Goal: Transaction & Acquisition: Purchase product/service

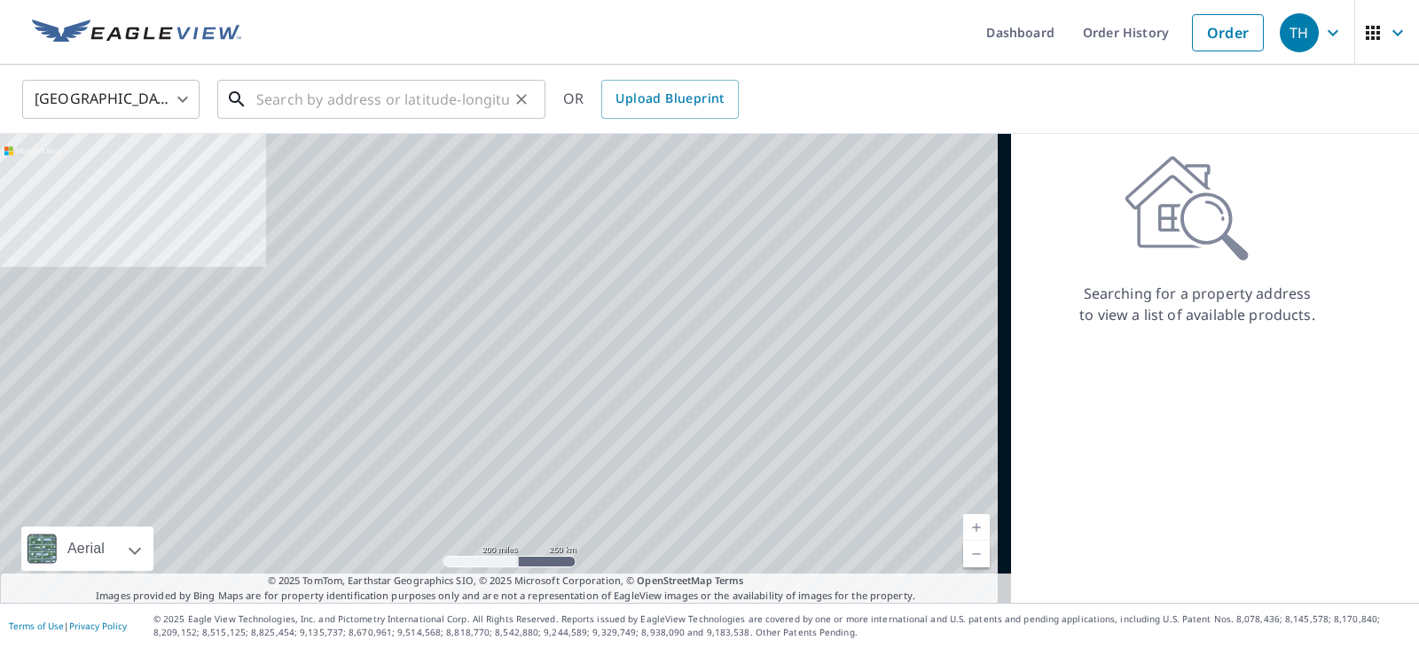
click at [376, 103] on input "text" at bounding box center [382, 100] width 253 height 50
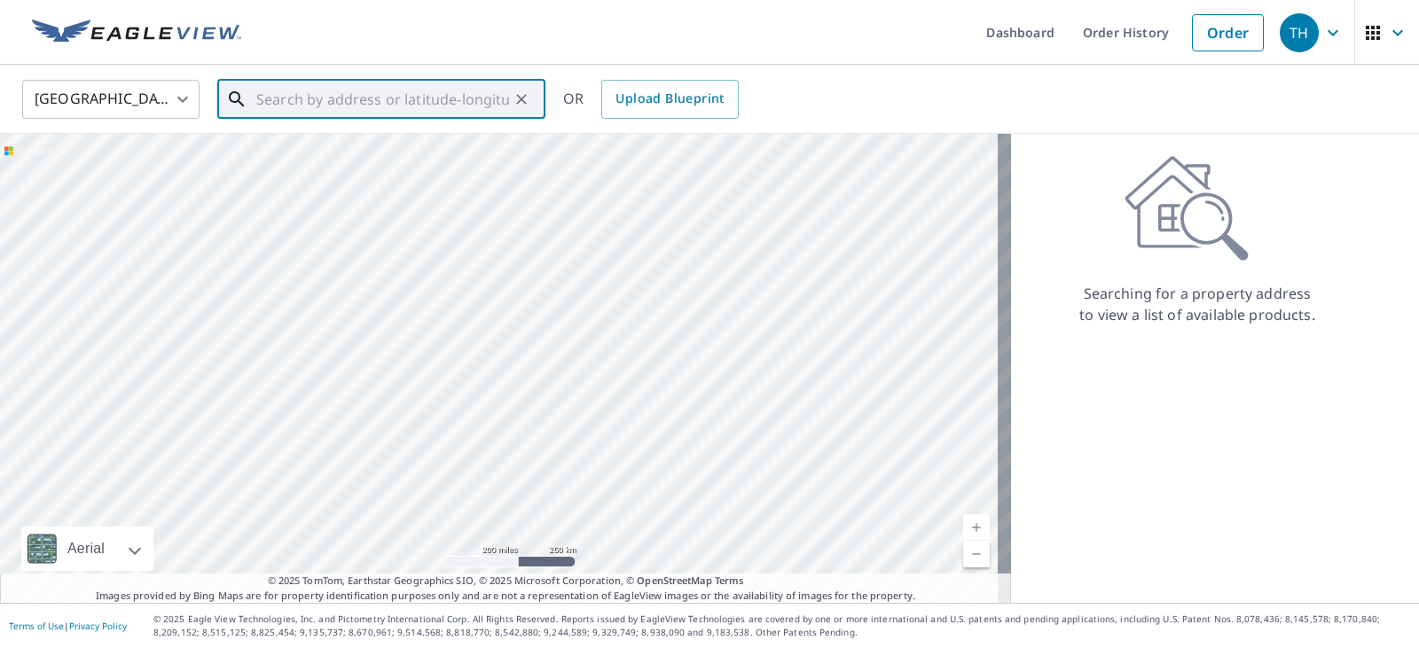
paste input "[STREET_ADDRESS]"
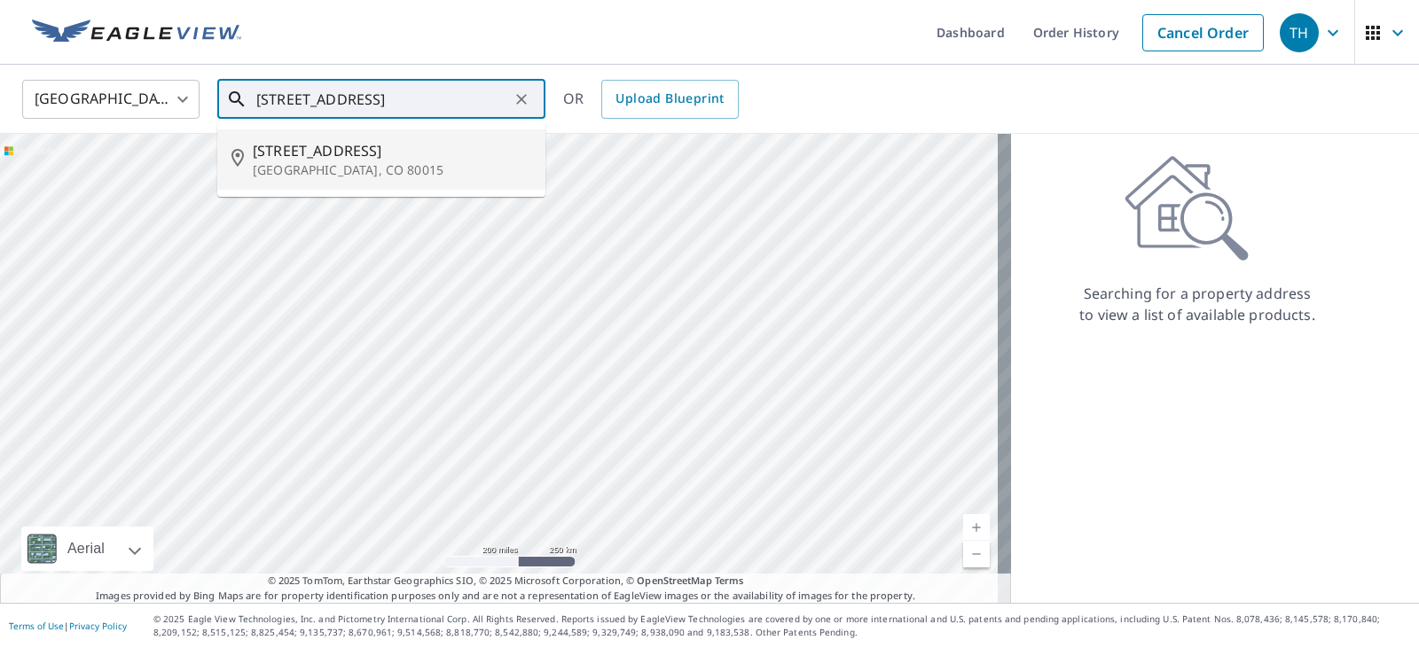
click at [406, 173] on p "[GEOGRAPHIC_DATA], CO 80015" at bounding box center [392, 170] width 279 height 18
type input "[STREET_ADDRESS]"
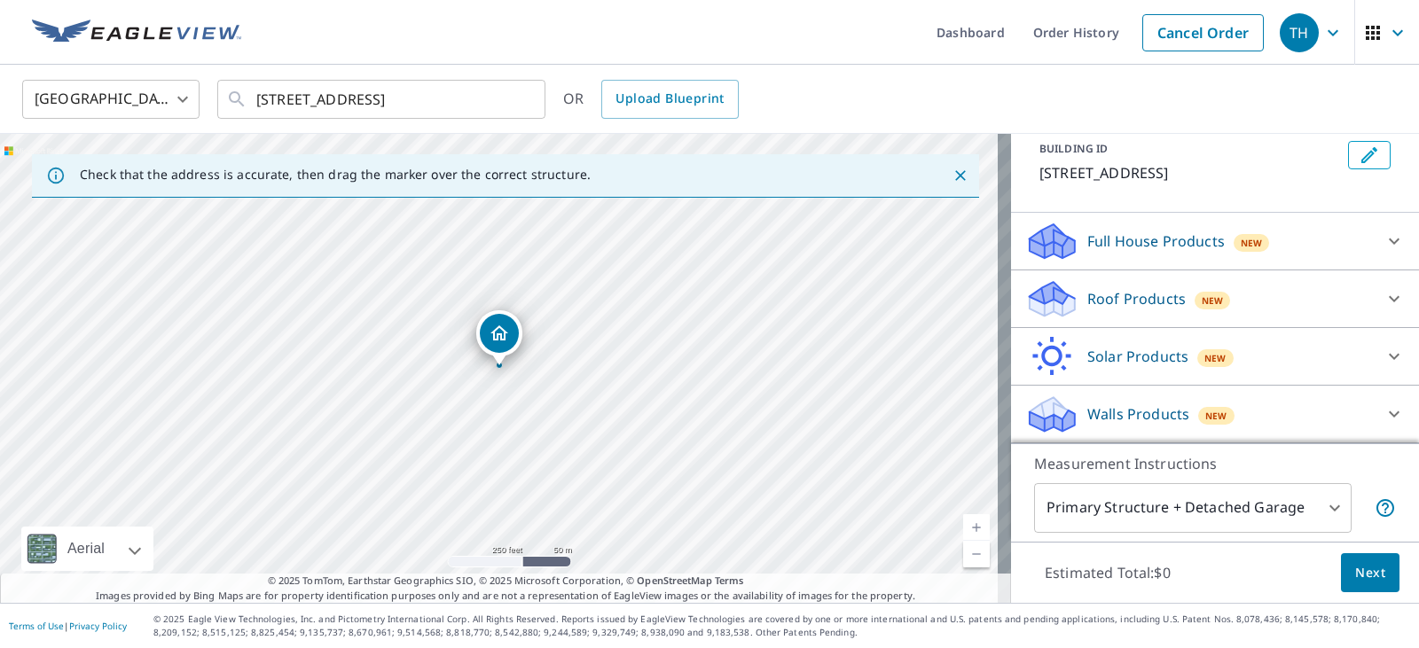
click at [1384, 299] on icon at bounding box center [1394, 298] width 21 height 21
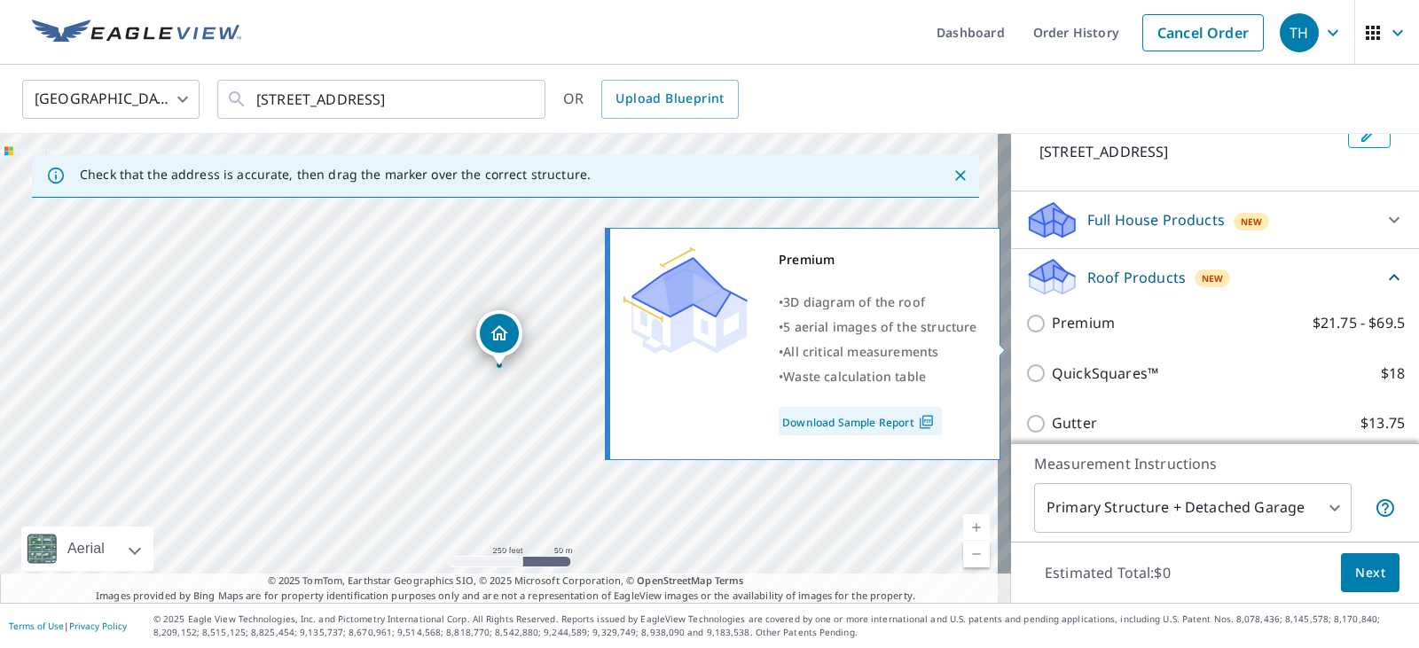
click at [1026, 334] on input "Premium $21.75 - $69.5" at bounding box center [1039, 323] width 27 height 21
checkbox input "true"
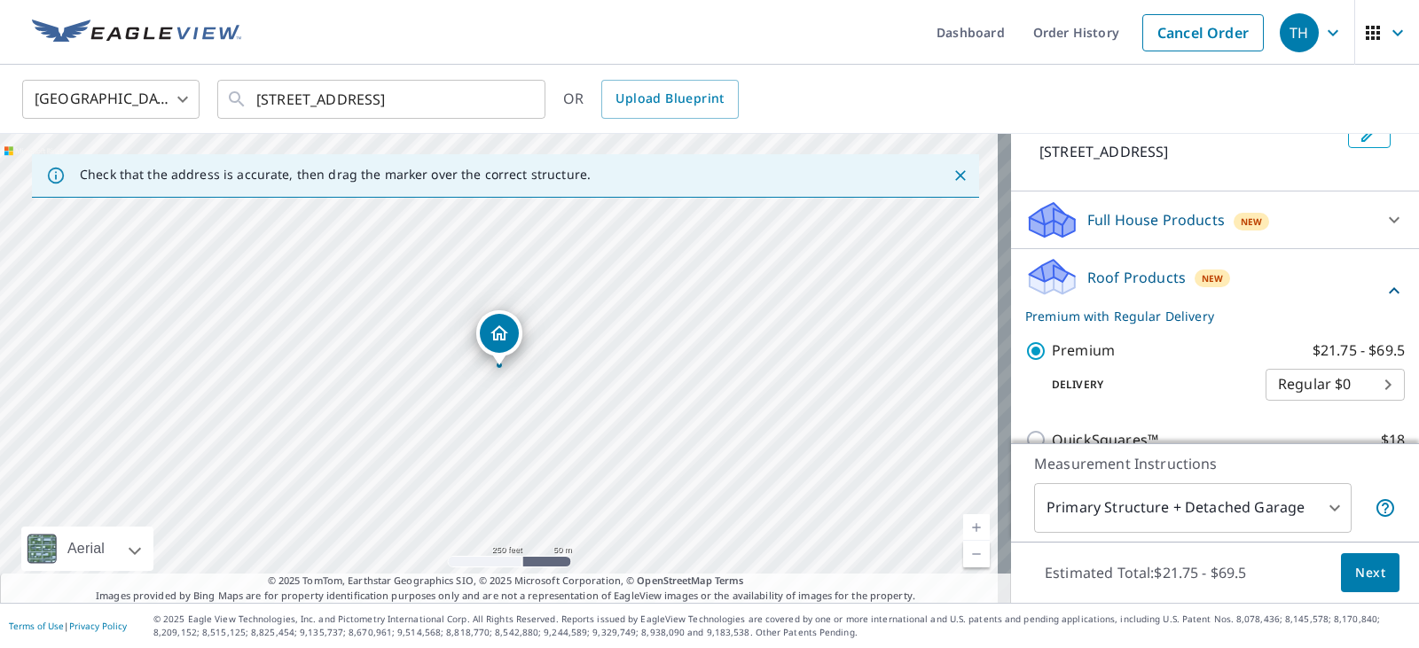
click at [1359, 578] on span "Next" at bounding box center [1371, 573] width 30 height 22
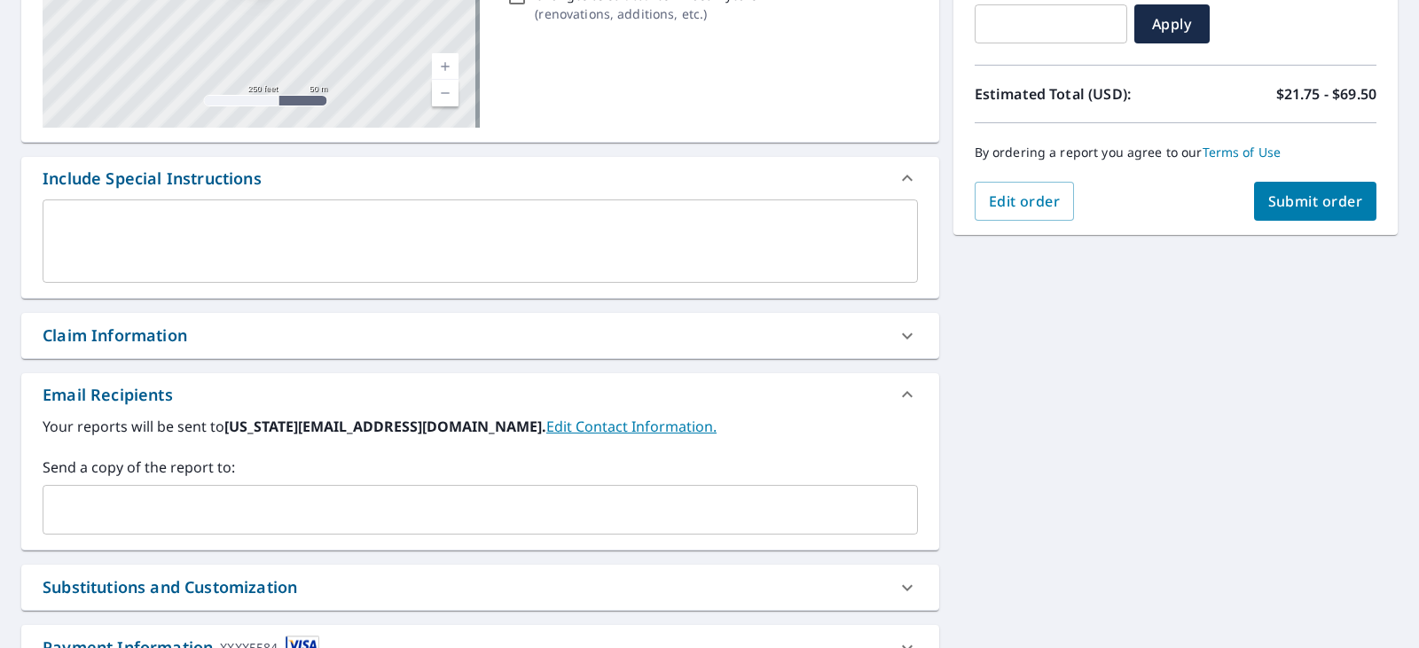
scroll to position [444, 0]
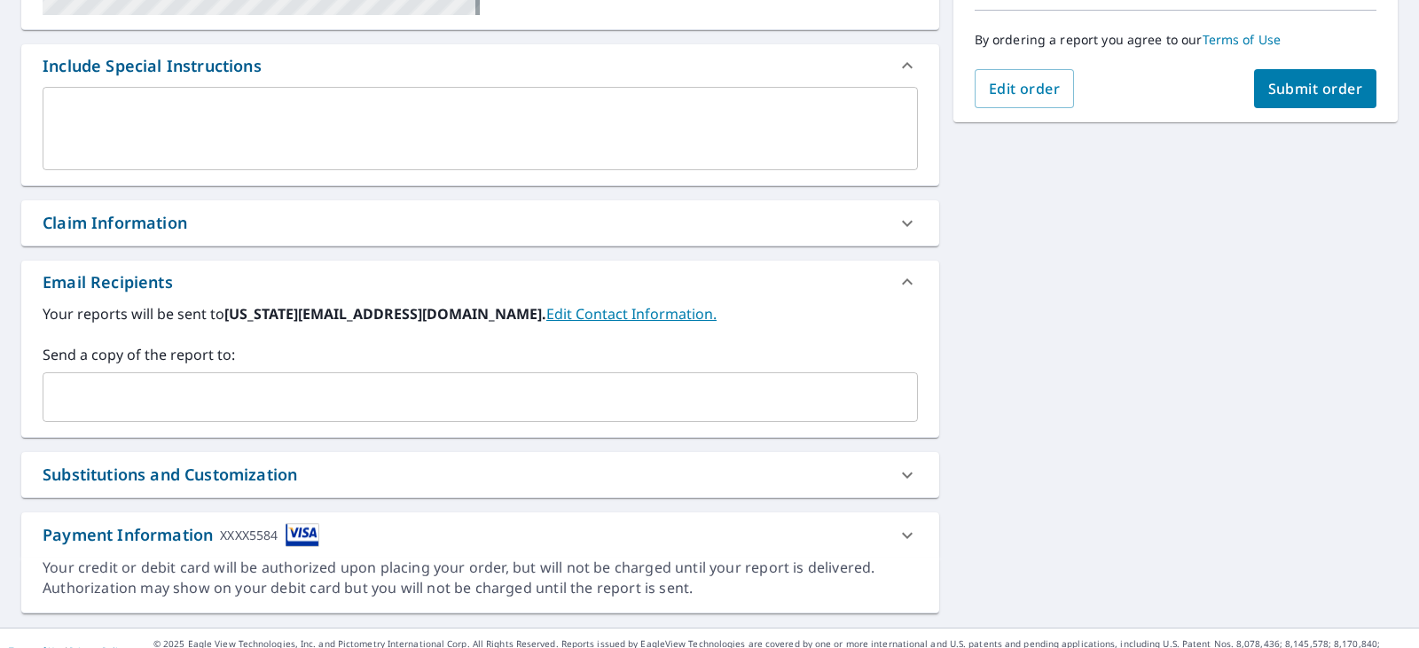
click at [443, 405] on input "text" at bounding box center [467, 398] width 833 height 34
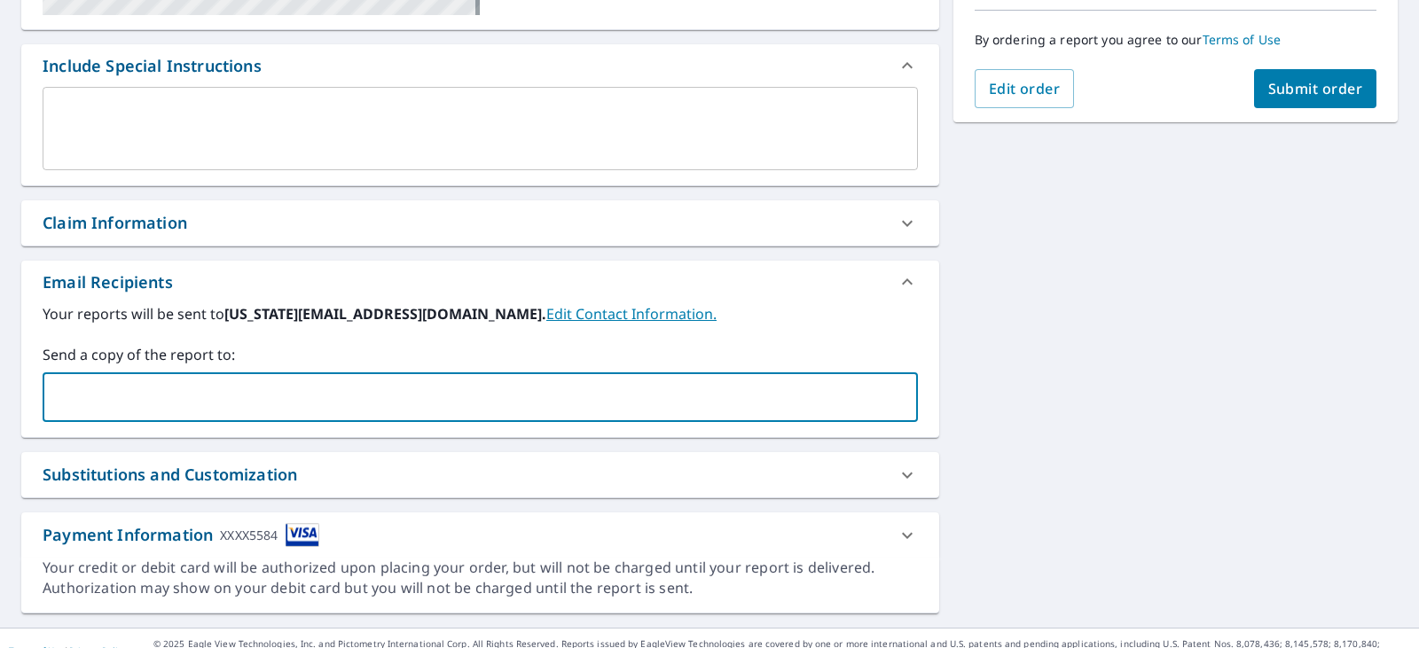
paste input "[EMAIL_ADDRESS][DOMAIN_NAME]"
type input "[EMAIL_ADDRESS][DOMAIN_NAME]"
click at [1162, 256] on div "[STREET_ADDRESS] Aerial Road A standard road map Aerial A detailed look from ab…" at bounding box center [709, 175] width 1419 height 908
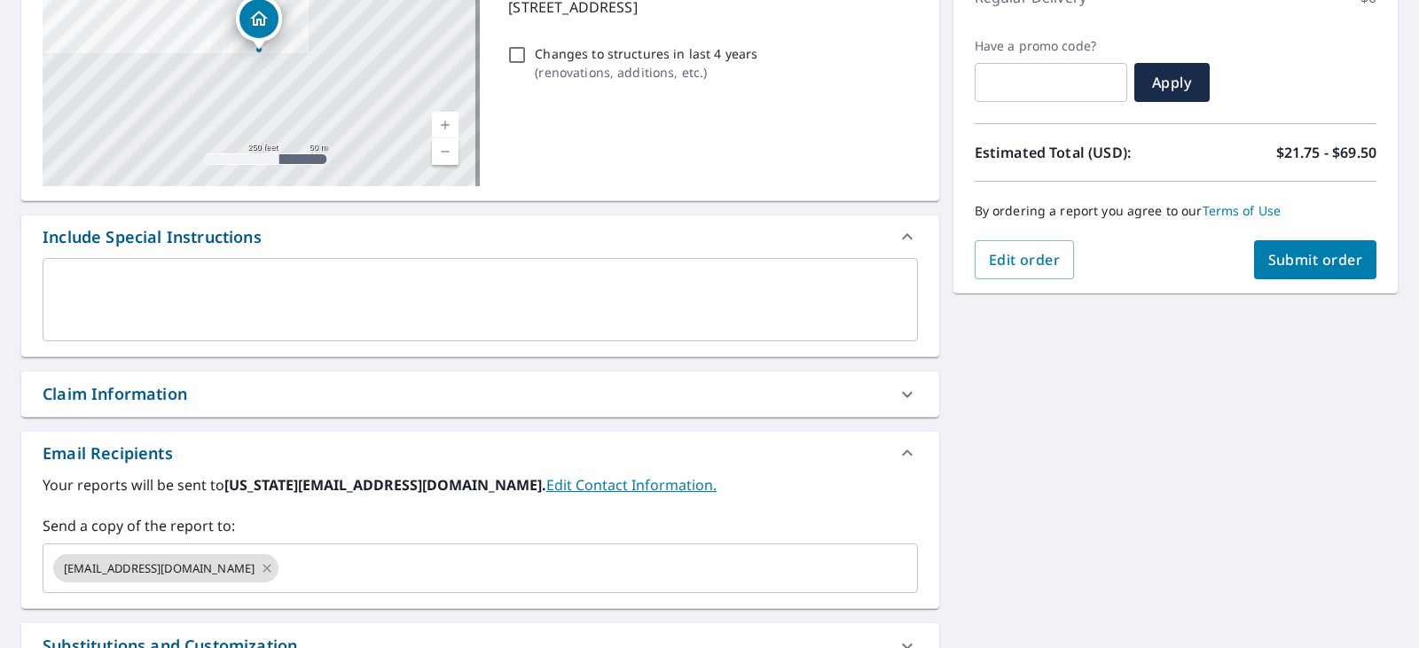
scroll to position [114, 0]
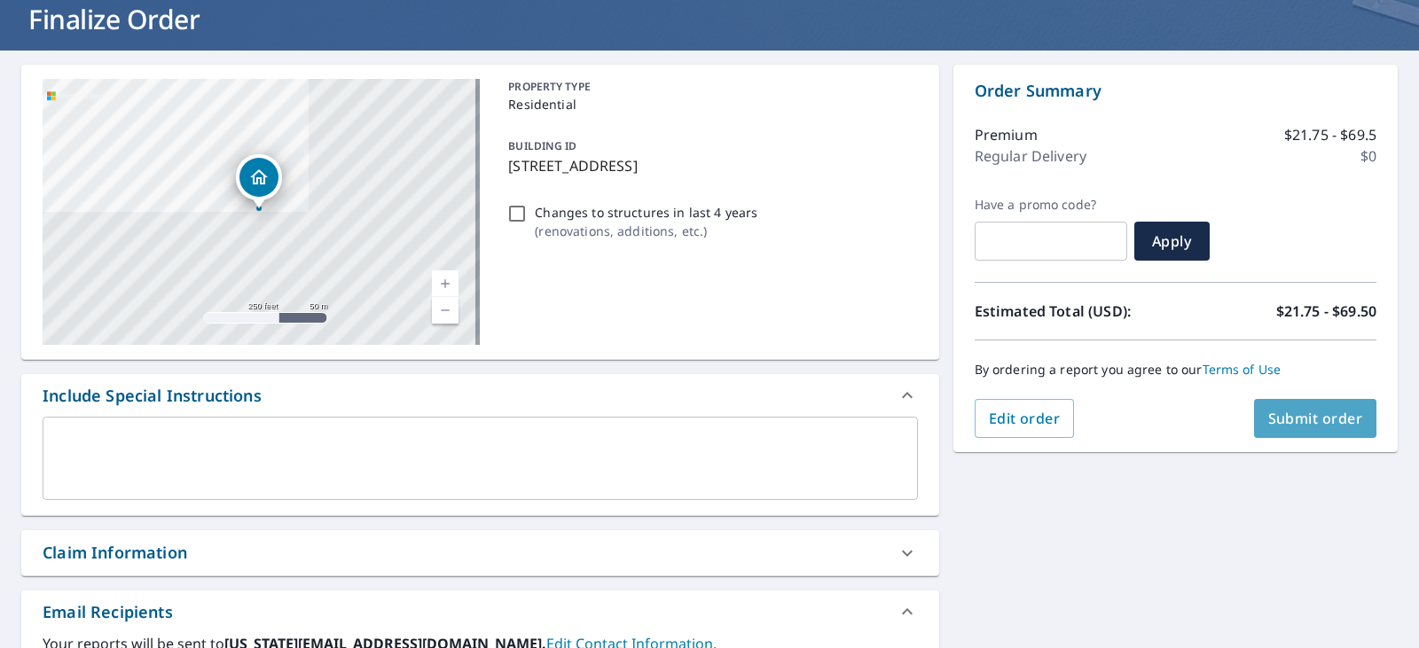
click at [1304, 418] on span "Submit order" at bounding box center [1316, 419] width 95 height 20
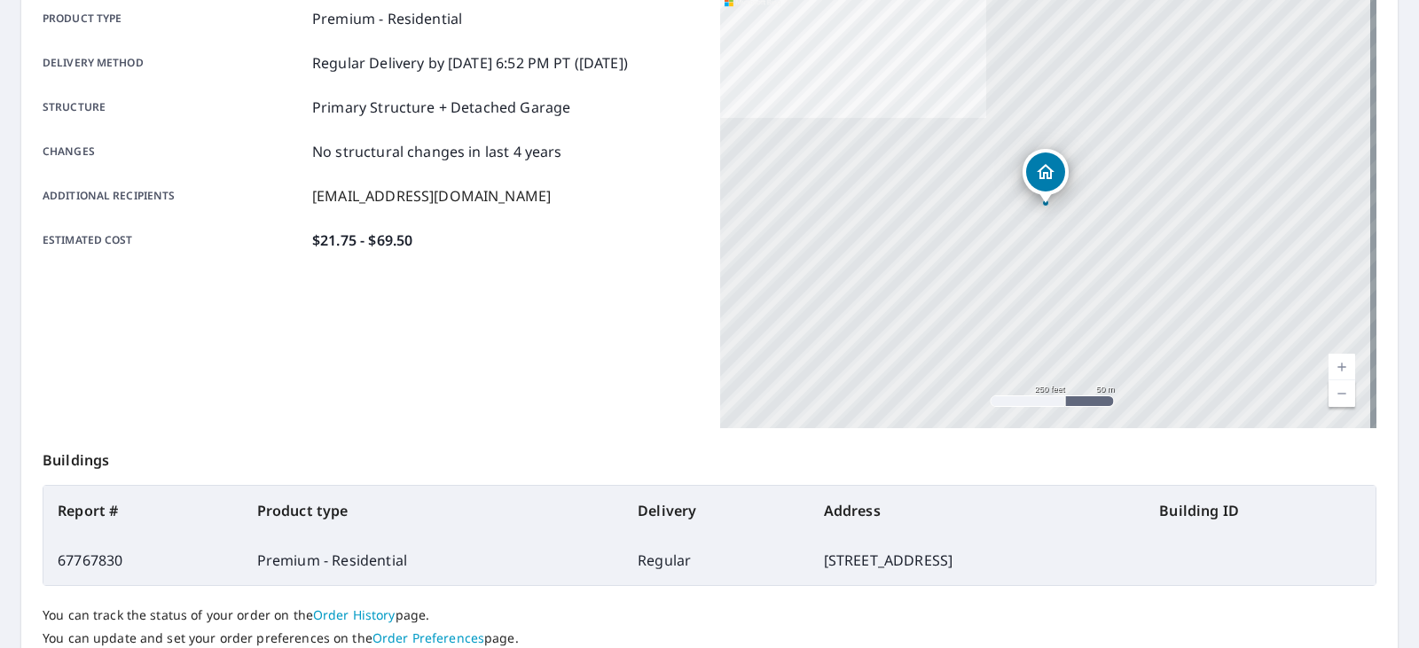
scroll to position [396, 0]
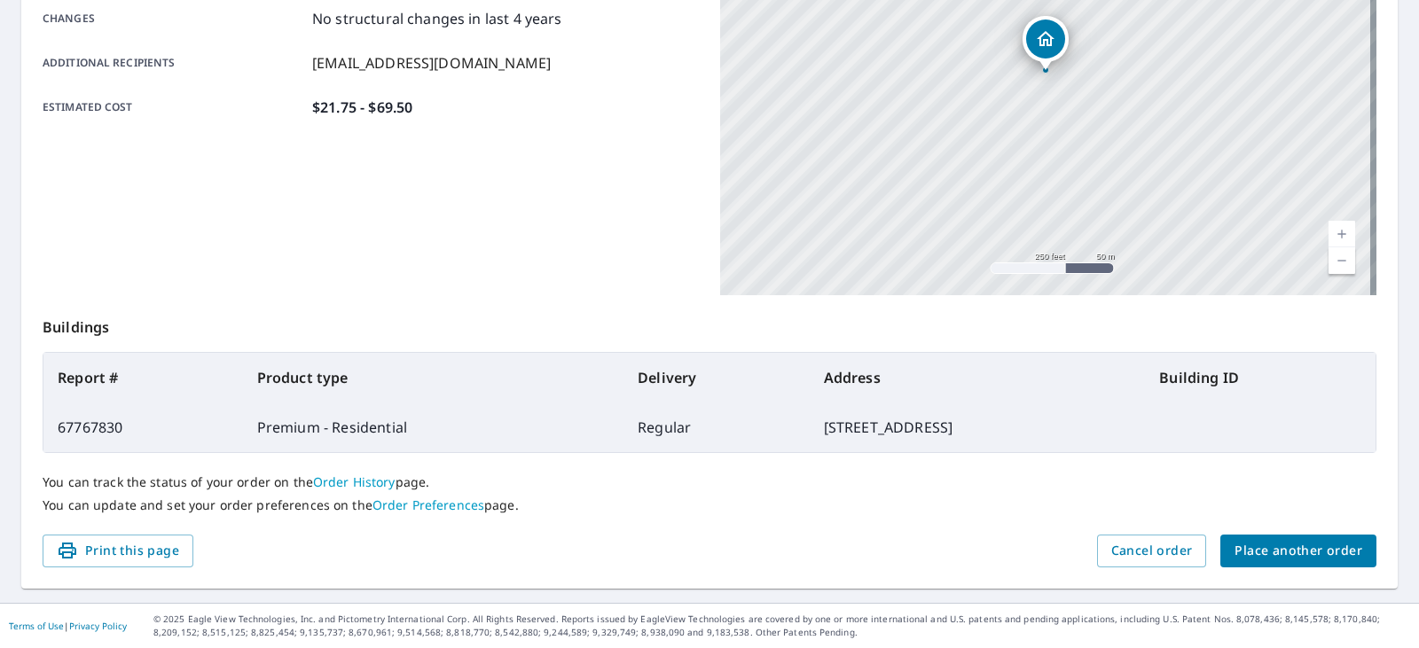
click at [810, 434] on td "[STREET_ADDRESS]" at bounding box center [978, 428] width 336 height 50
copy td "[STREET_ADDRESS]"
